Goal: Task Accomplishment & Management: Use online tool/utility

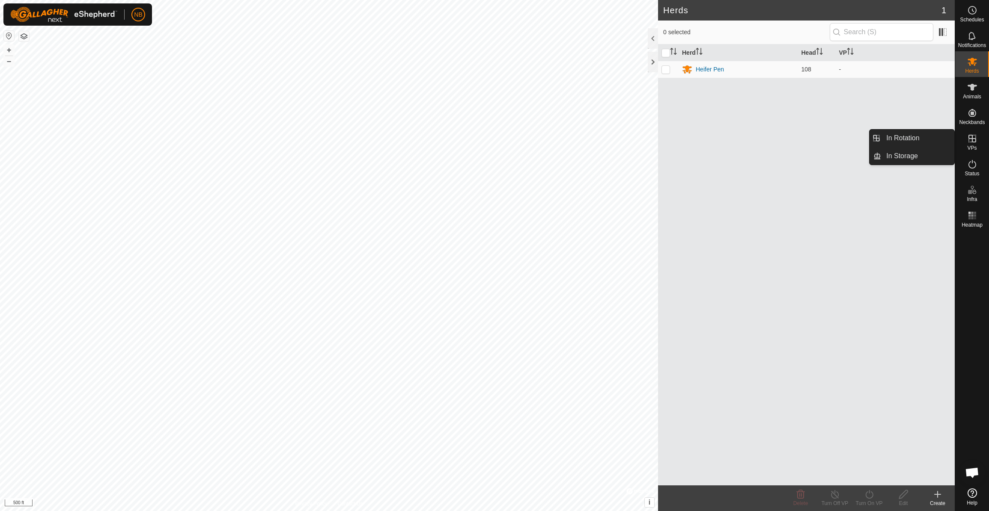
click at [973, 144] on es-virtualpaddocks-svg-icon at bounding box center [971, 139] width 15 height 14
click at [911, 138] on link "In Rotation" at bounding box center [917, 138] width 73 height 17
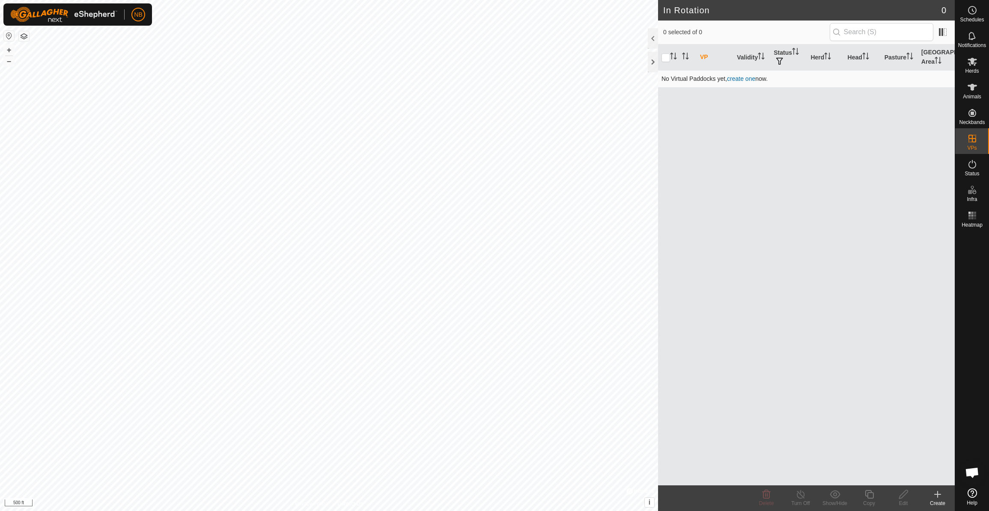
click at [743, 78] on link "create one" at bounding box center [741, 78] width 28 height 7
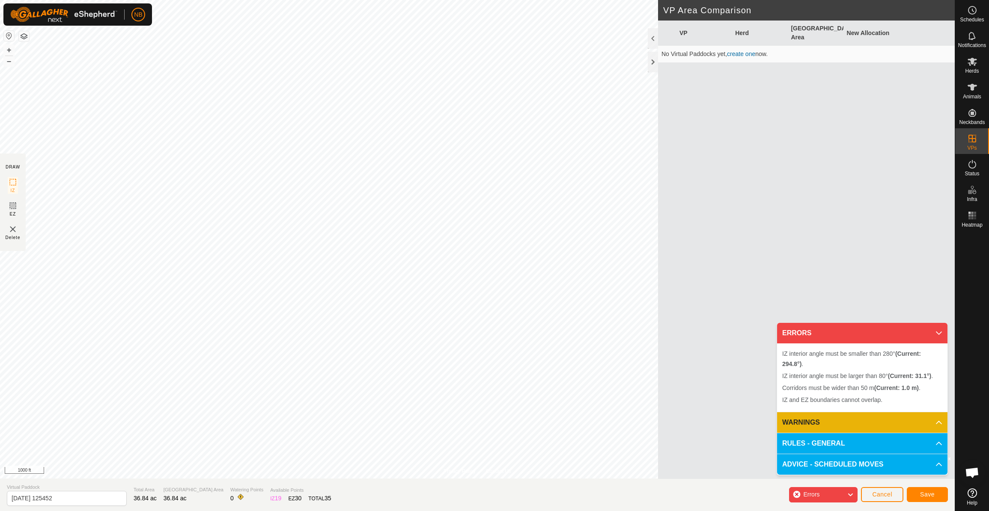
click at [884, 494] on span "Cancel" at bounding box center [882, 494] width 20 height 7
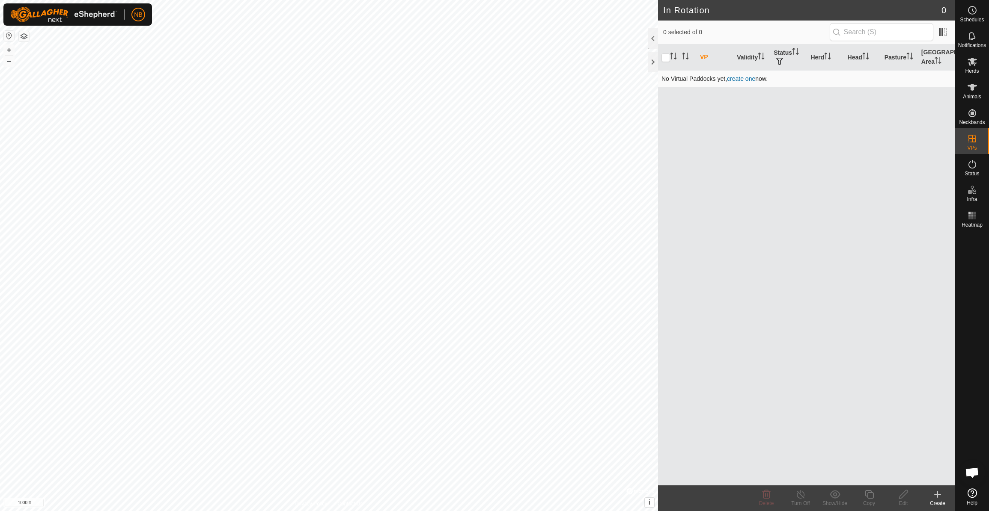
click at [744, 79] on link "create one" at bounding box center [741, 78] width 28 height 7
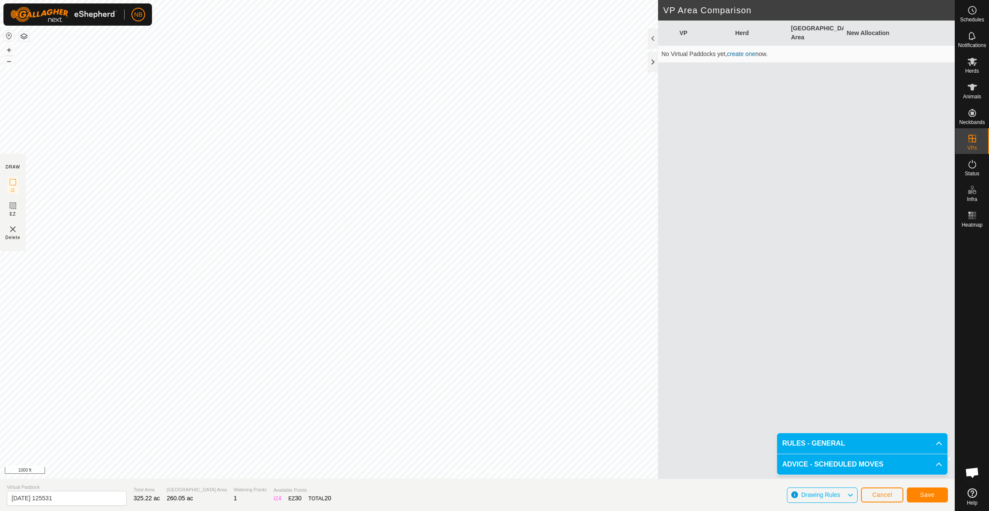
click at [924, 497] on span "Save" at bounding box center [927, 495] width 15 height 7
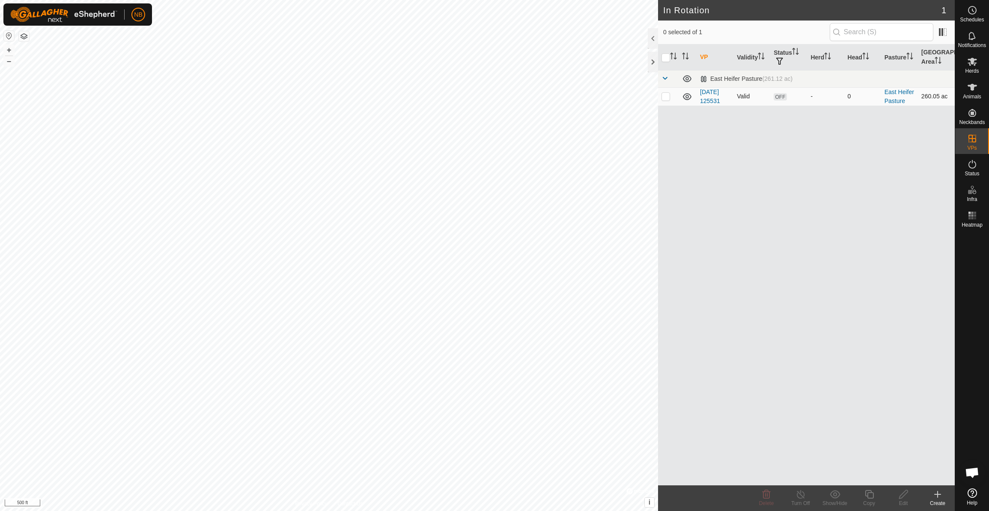
click at [665, 98] on p-checkbox at bounding box center [665, 96] width 9 height 7
checkbox input "true"
click at [709, 101] on link "[DATE] 125531" at bounding box center [710, 97] width 20 height 16
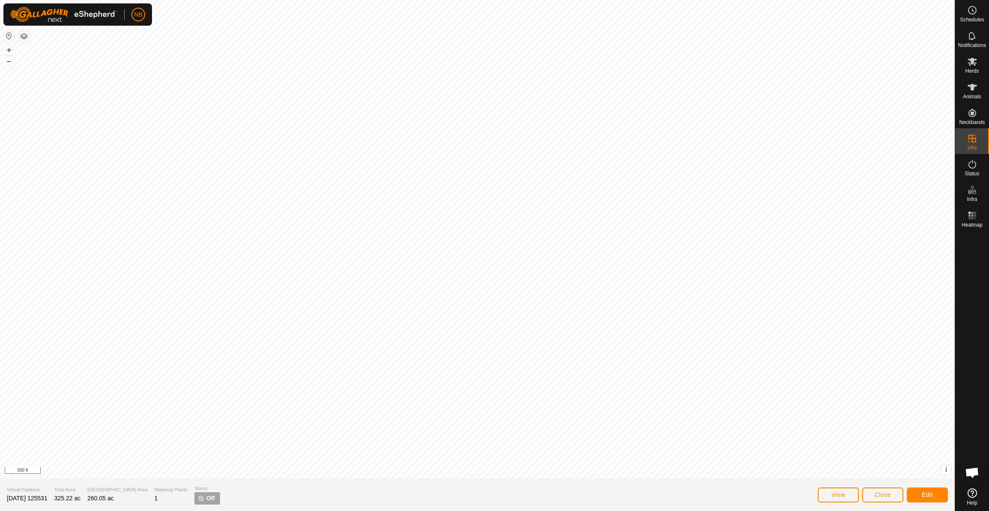
click at [198, 499] on img at bounding box center [201, 498] width 7 height 7
click at [206, 499] on span "Off" at bounding box center [210, 498] width 9 height 9
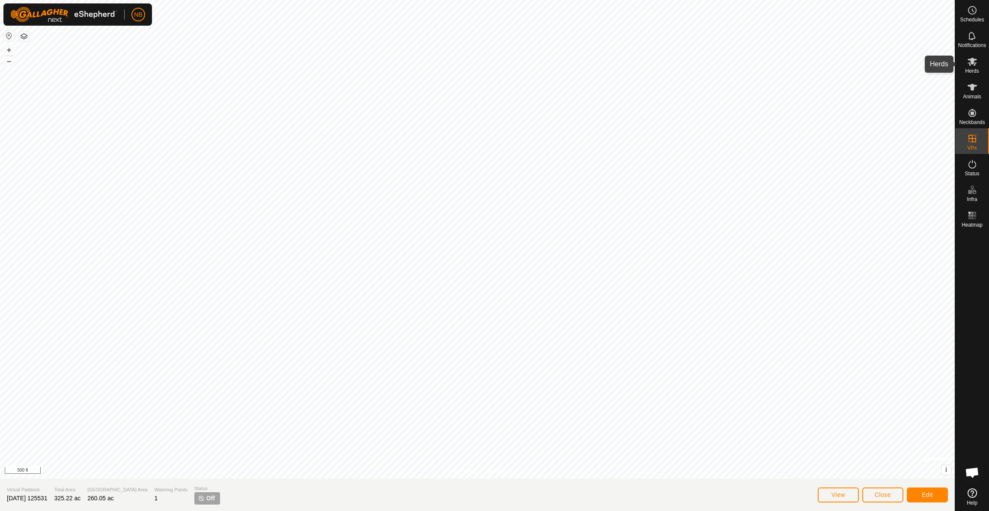
click at [972, 65] on icon at bounding box center [972, 61] width 10 height 10
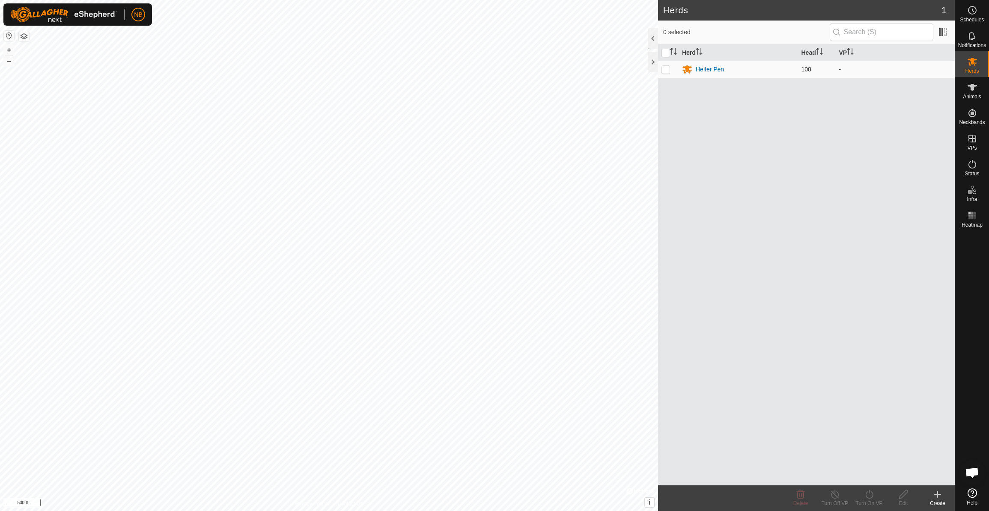
click at [667, 71] on p-checkbox at bounding box center [665, 69] width 9 height 7
checkbox input "true"
click at [871, 499] on icon at bounding box center [869, 495] width 11 height 10
click at [877, 474] on link "Now" at bounding box center [894, 475] width 85 height 17
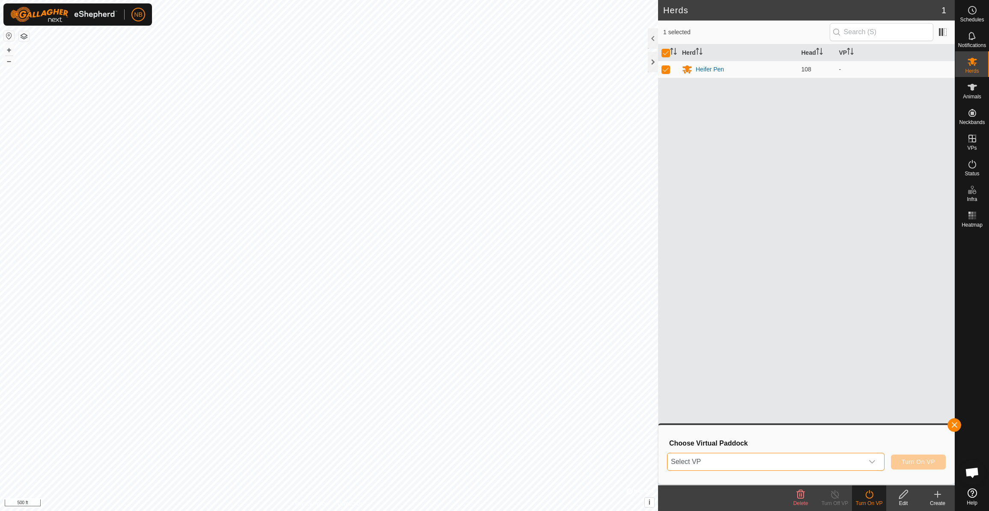
click at [846, 463] on span "Select VP" at bounding box center [765, 462] width 196 height 17
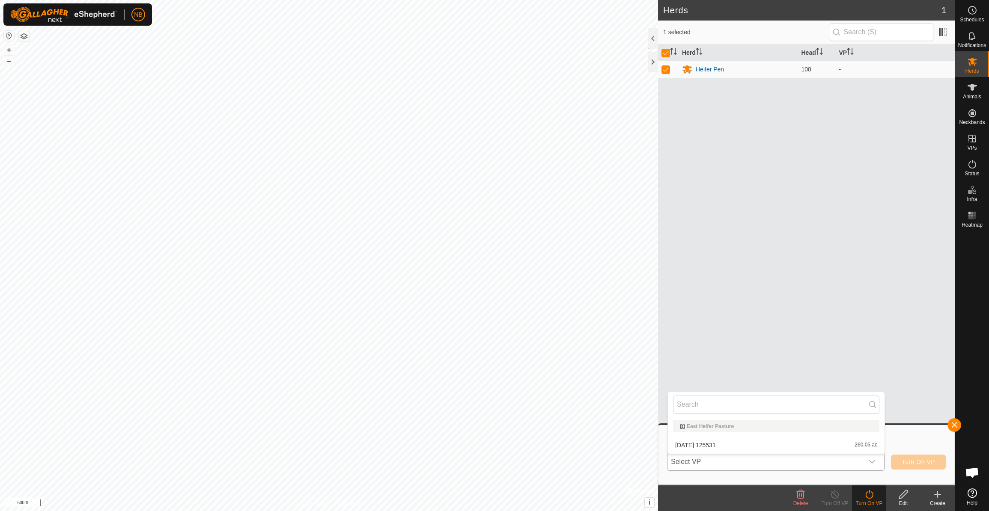
click at [718, 445] on li "[DATE] 125531 260.05 ac" at bounding box center [776, 445] width 217 height 17
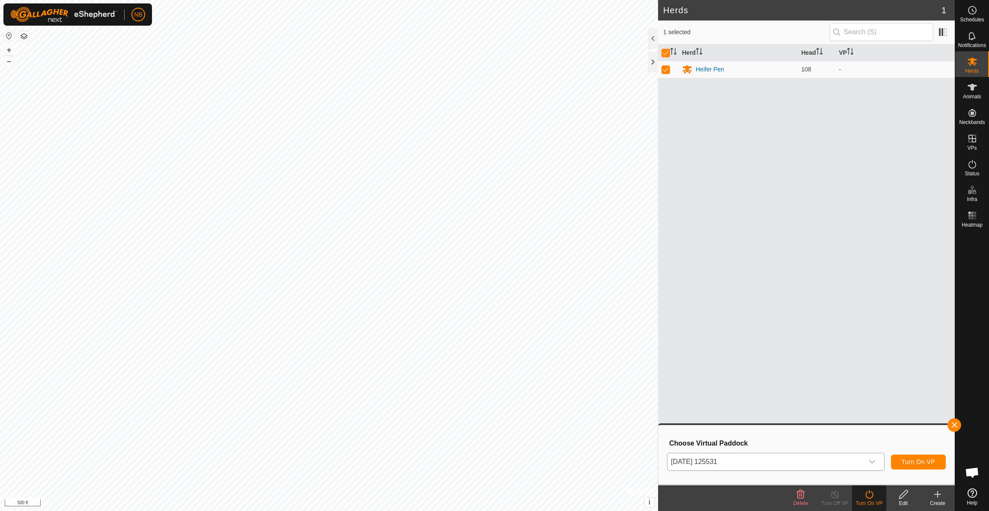
click at [917, 461] on span "Turn On VP" at bounding box center [917, 462] width 33 height 7
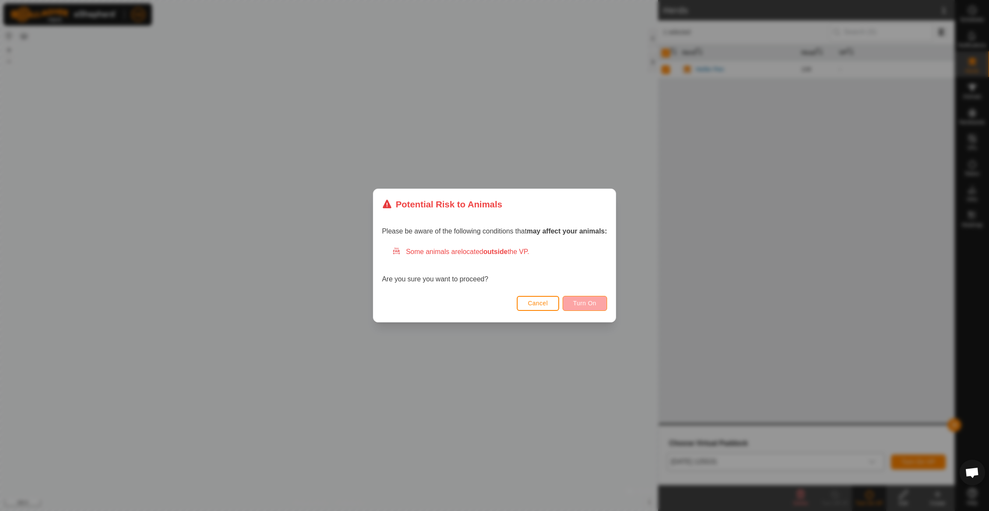
click at [582, 304] on span "Turn On" at bounding box center [584, 303] width 23 height 7
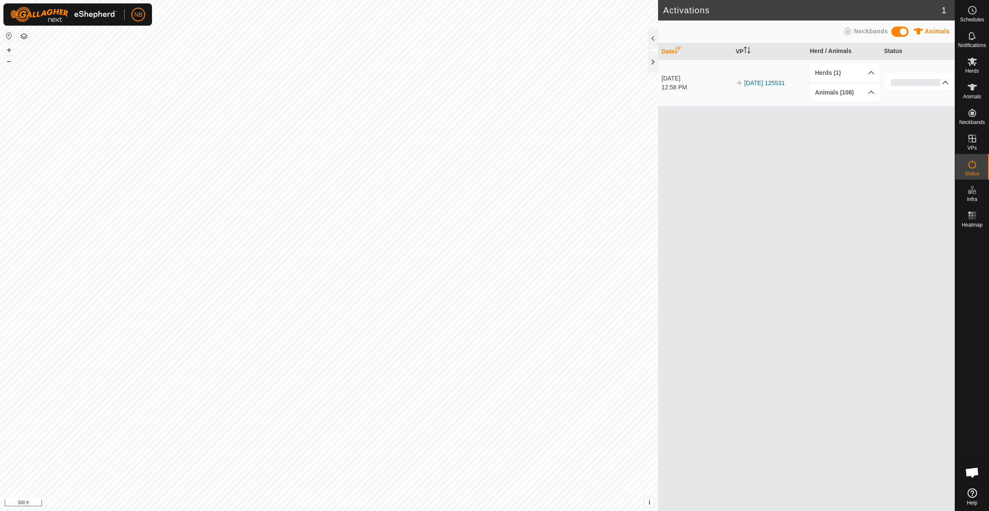
click at [922, 80] on p-accordion-header "0%" at bounding box center [919, 82] width 70 height 17
